Goal: Book appointment/travel/reservation

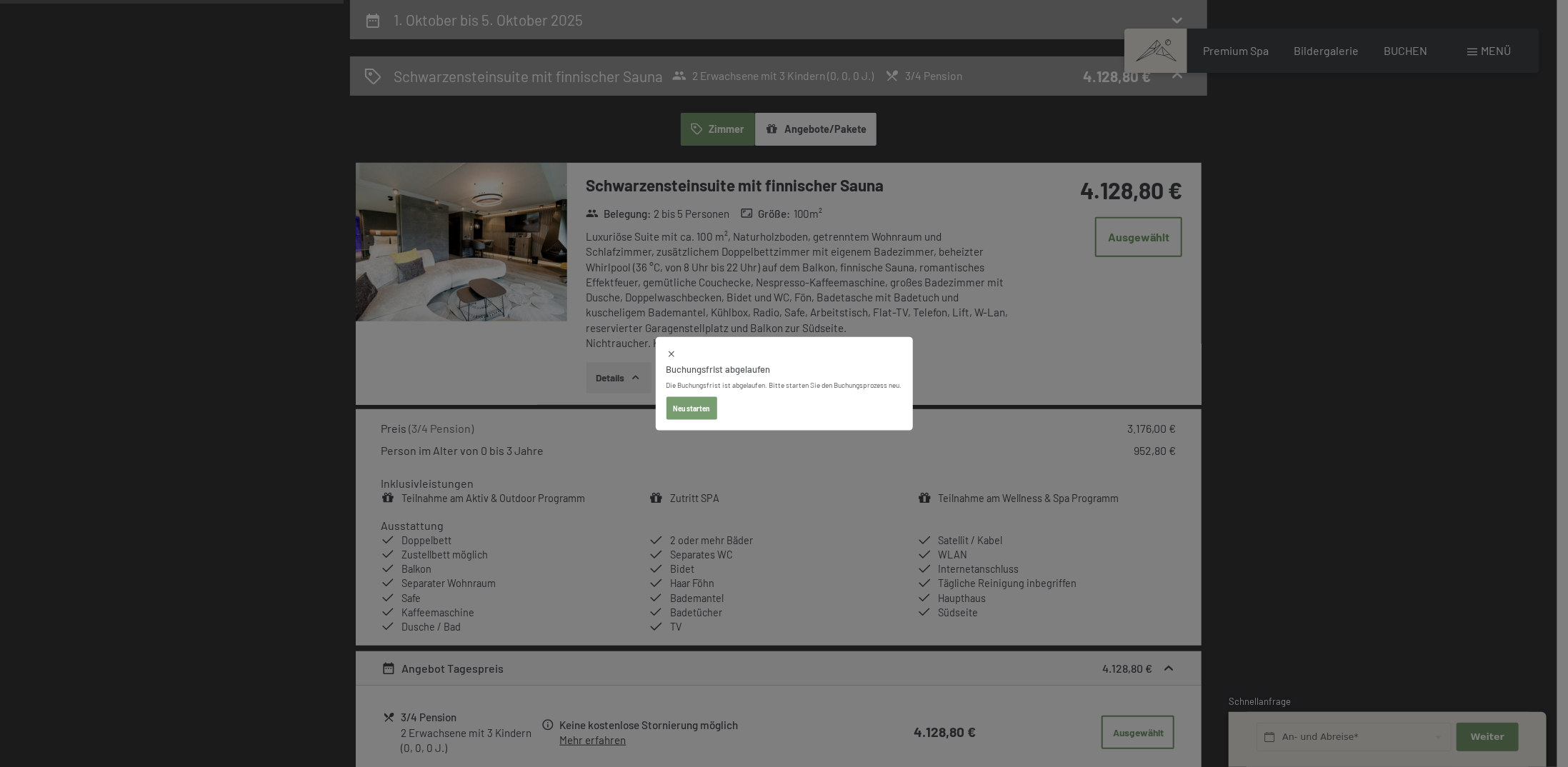
click at [692, 405] on button "Neu starten" at bounding box center [692, 408] width 51 height 23
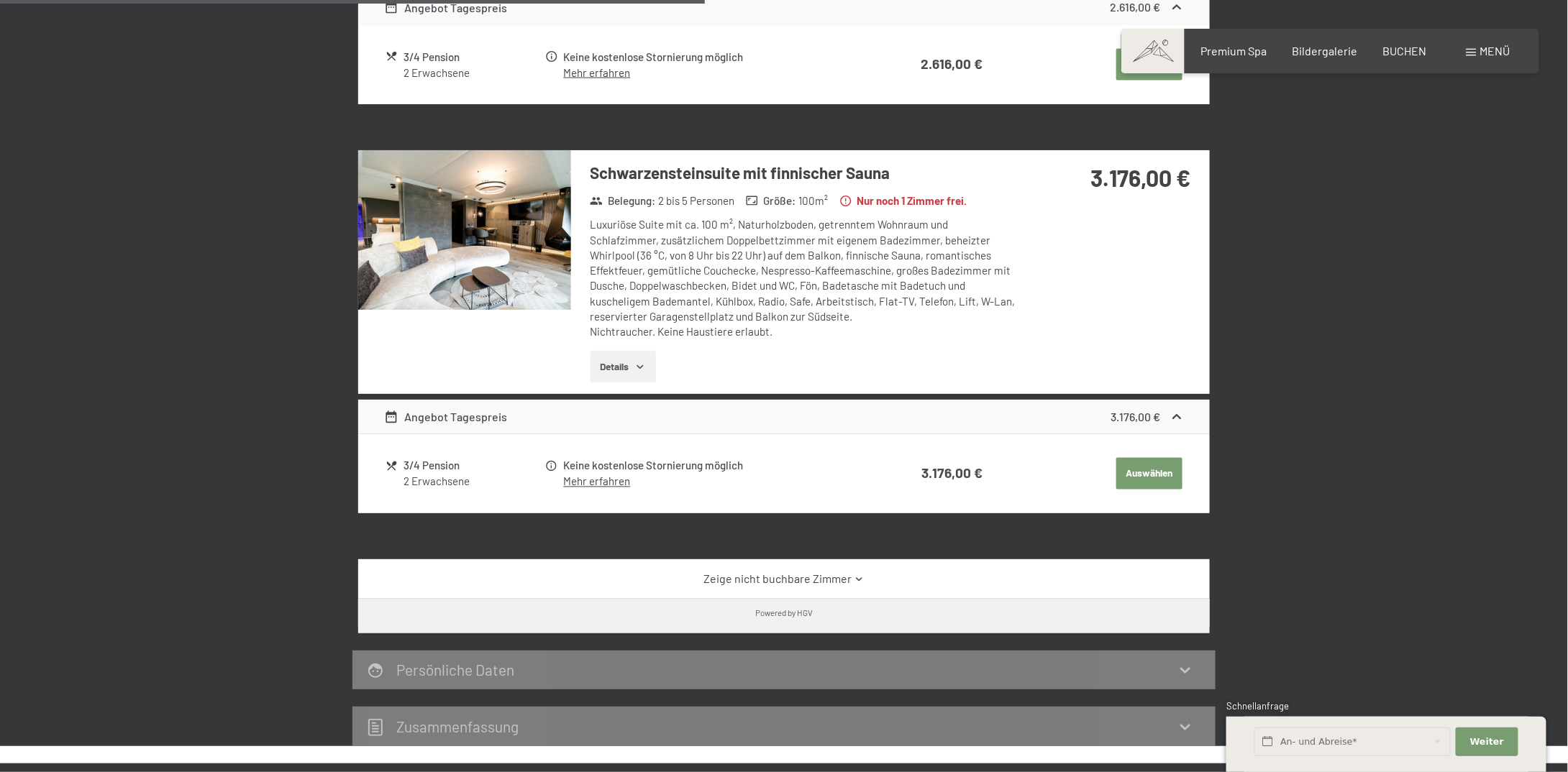
scroll to position [935, 0]
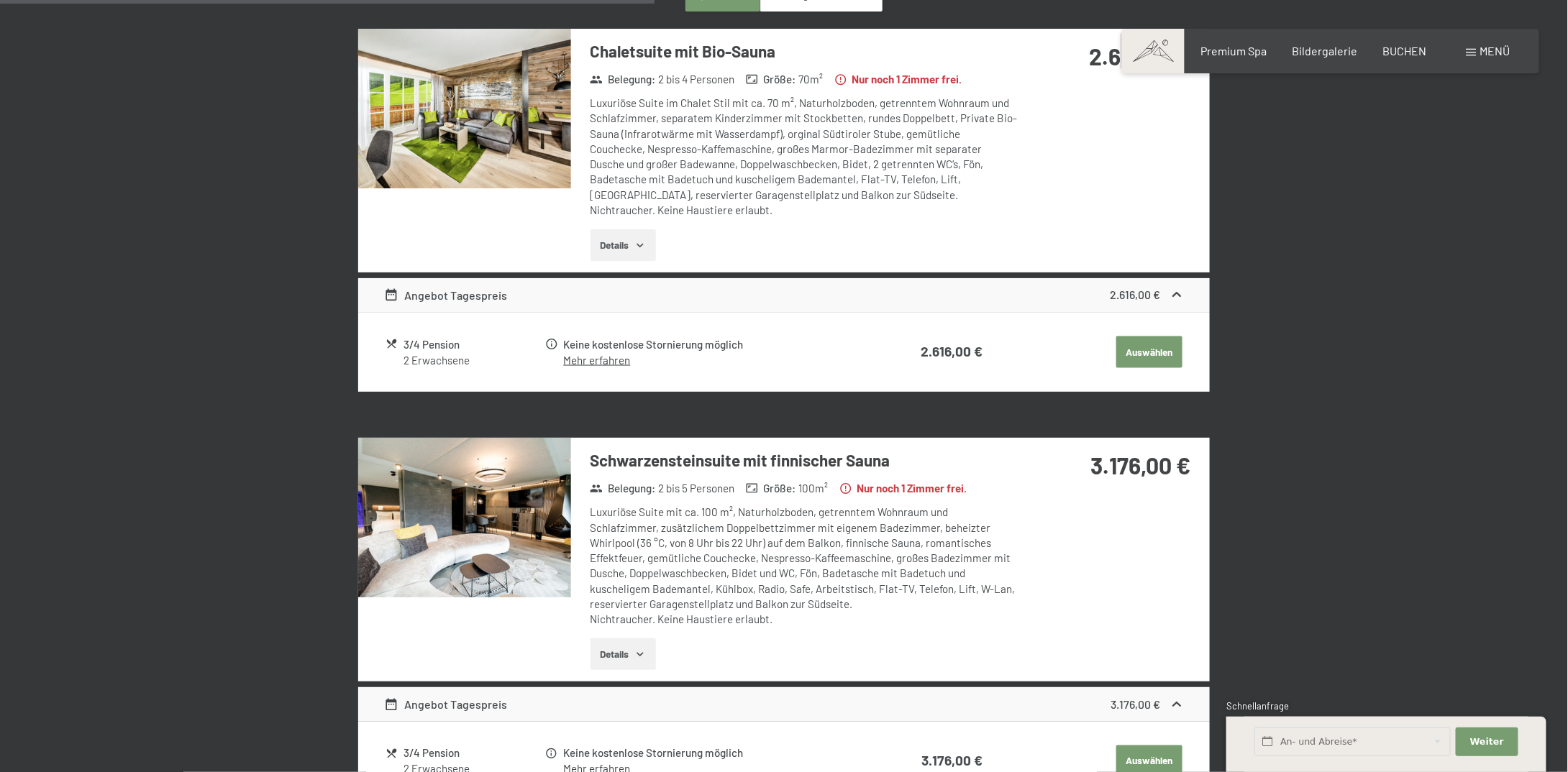
click at [624, 649] on button "Details" at bounding box center [623, 654] width 66 height 32
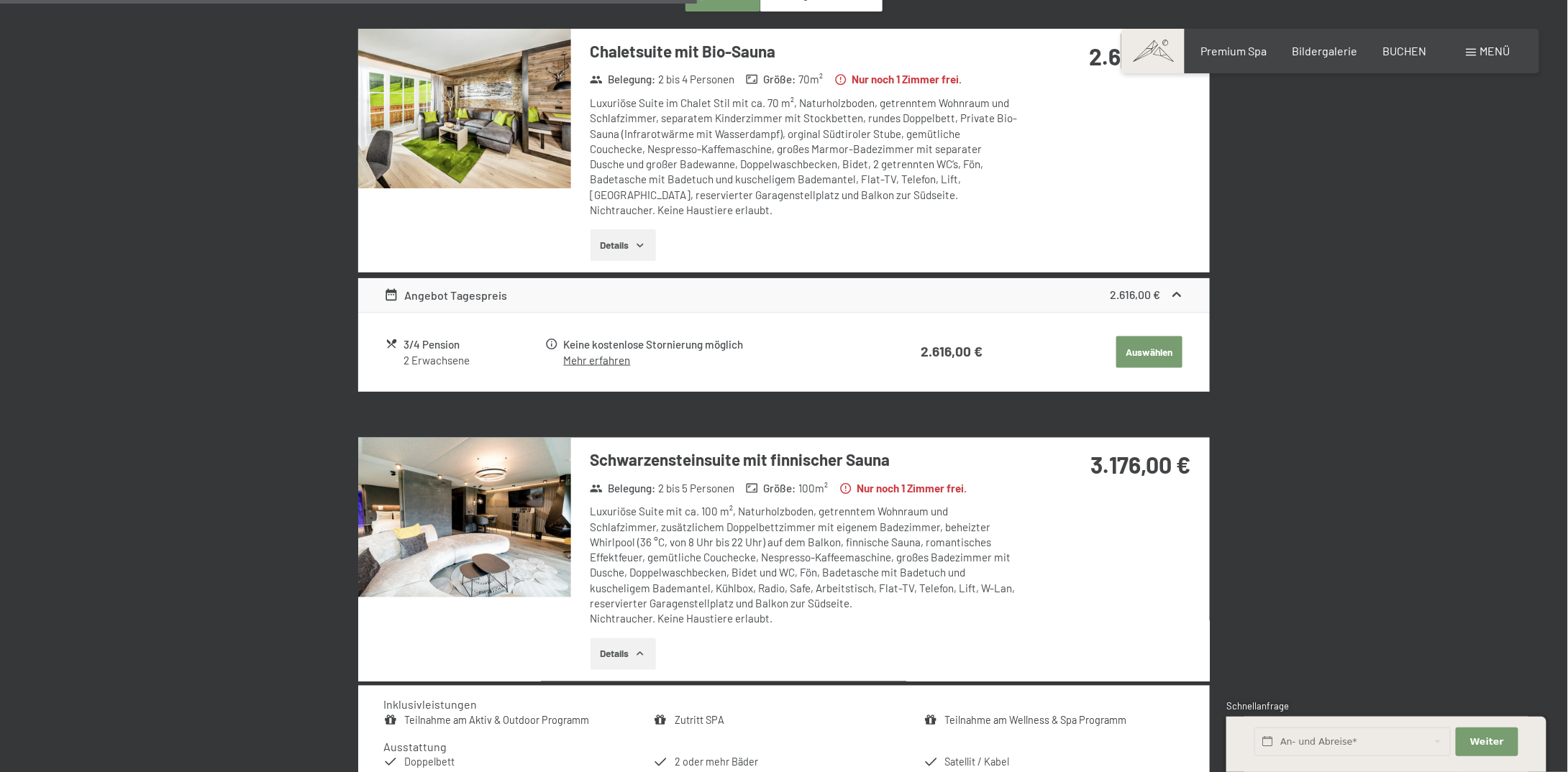
scroll to position [1151, 0]
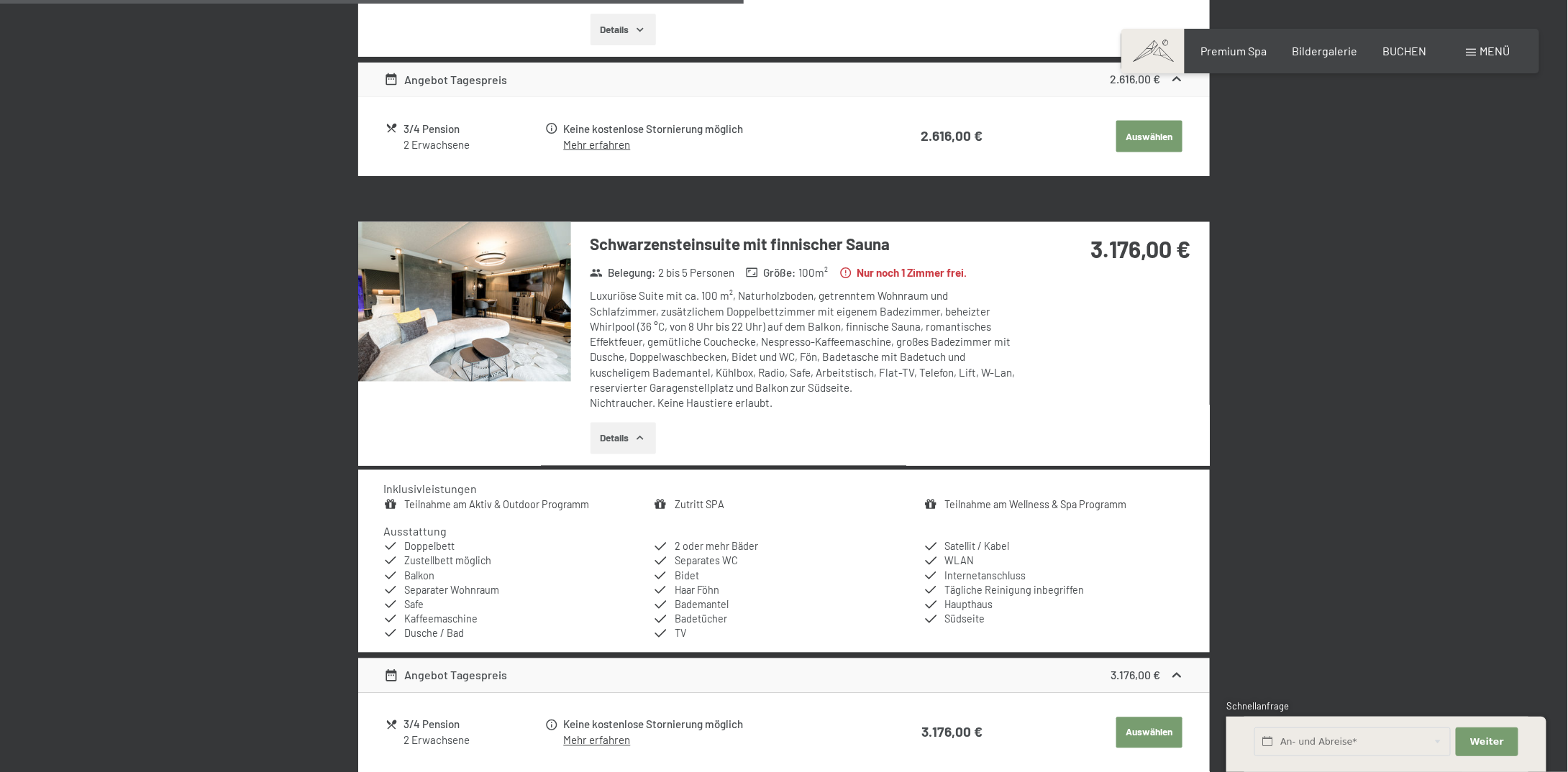
click at [495, 383] on div at bounding box center [464, 344] width 213 height 244
click at [502, 302] on img at bounding box center [464, 302] width 213 height 160
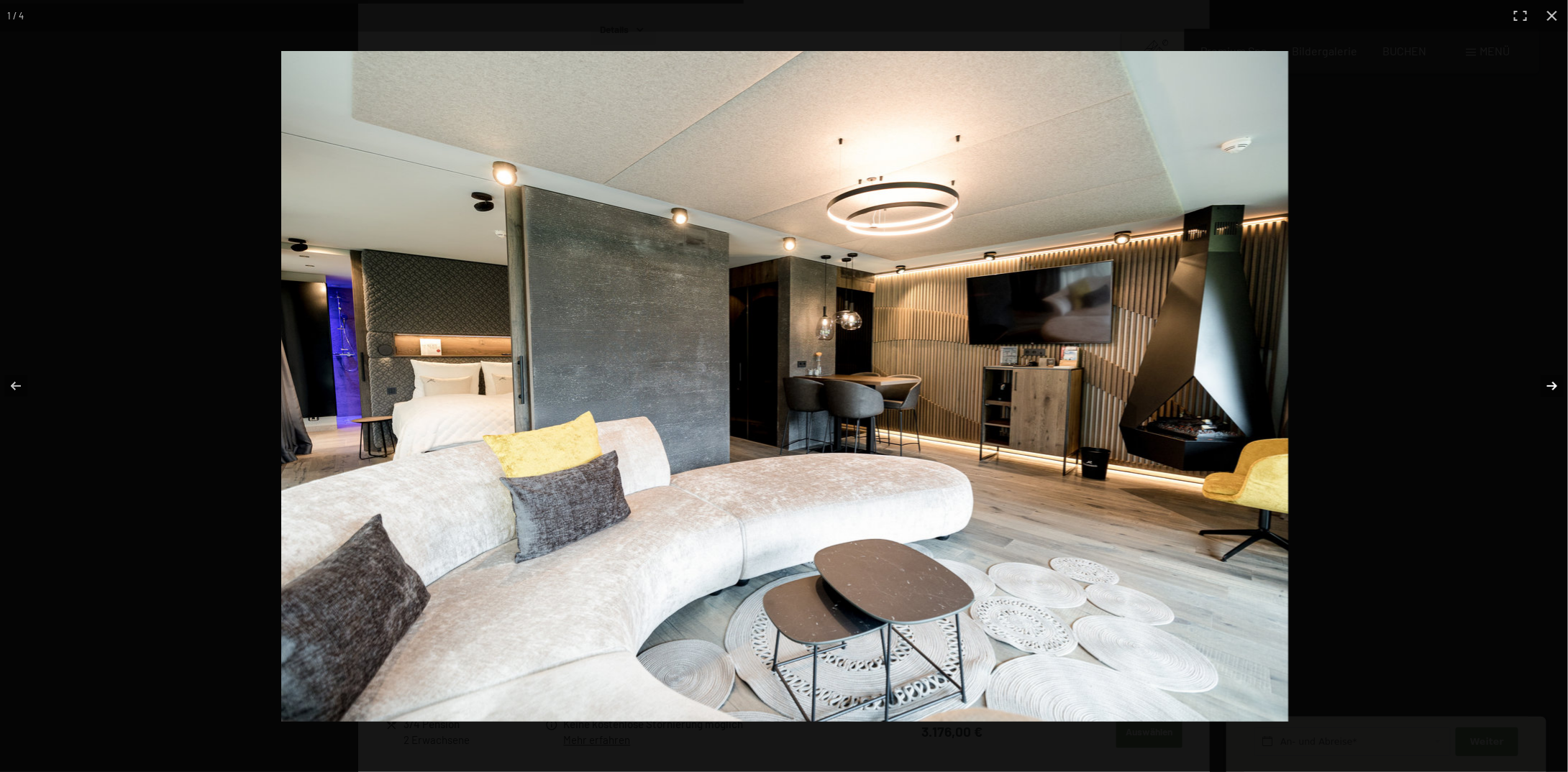
click at [1542, 383] on button "button" at bounding box center [1542, 386] width 51 height 72
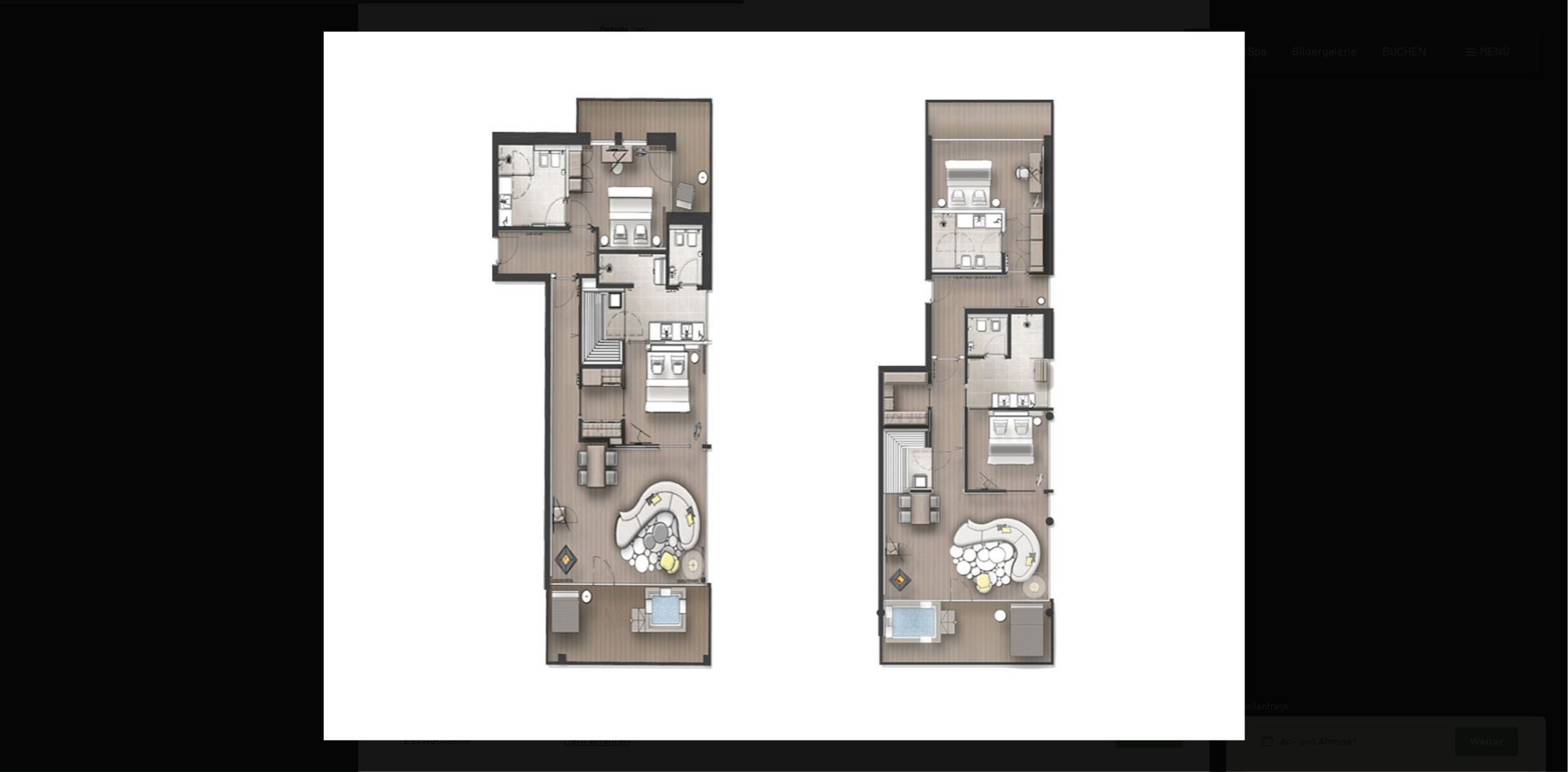
click at [1542, 383] on button "button" at bounding box center [1542, 386] width 51 height 72
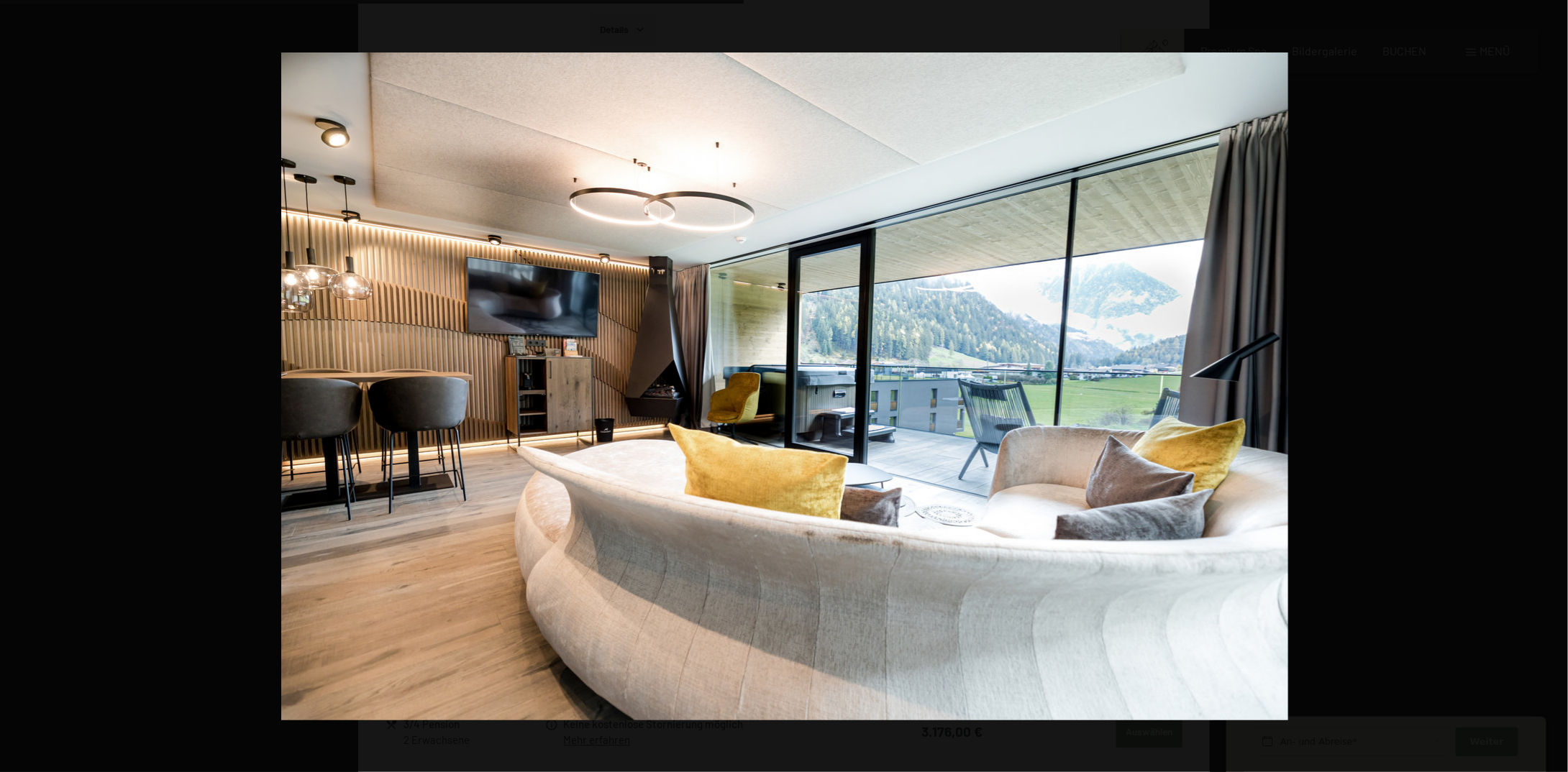
click at [1542, 383] on button "button" at bounding box center [1542, 386] width 51 height 72
